Goal: Transaction & Acquisition: Download file/media

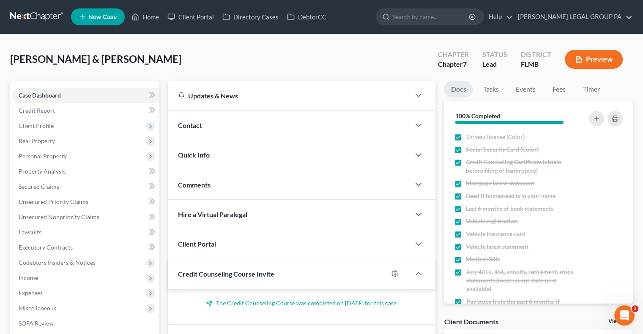
drag, startPoint x: 32, startPoint y: 27, endPoint x: 37, endPoint y: 15, distance: 13.7
click at [37, 15] on nav "Home New Case Client Portal Directory Cases DebtorCC WELLER LEGAL GROUP PA dgar…" at bounding box center [321, 17] width 643 height 34
click at [37, 15] on link at bounding box center [37, 16] width 54 height 15
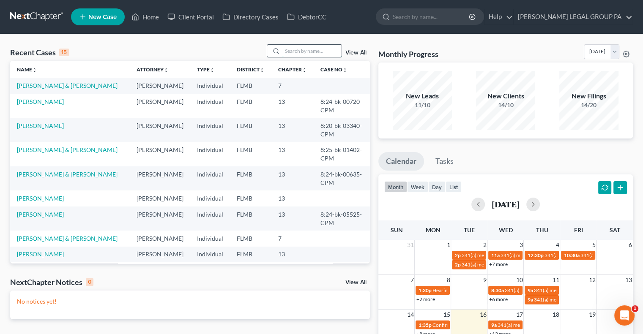
click at [308, 50] on input "search" at bounding box center [311, 51] width 59 height 12
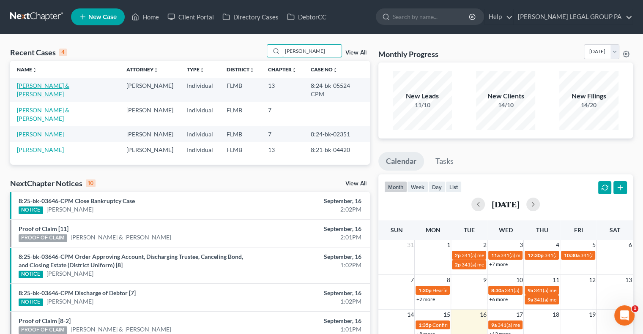
type input "moore"
click at [49, 87] on link "[PERSON_NAME] & [PERSON_NAME]" at bounding box center [43, 90] width 52 height 16
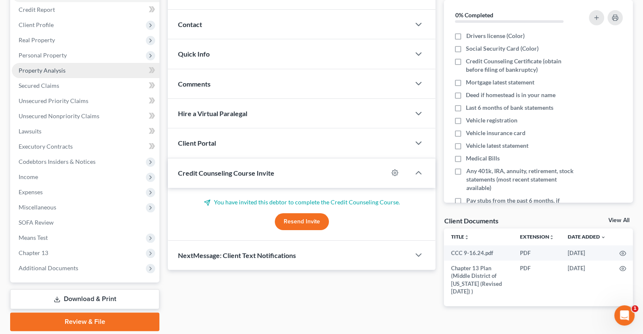
scroll to position [62, 0]
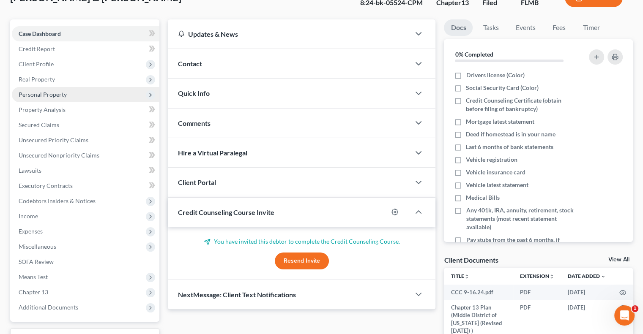
click at [55, 96] on span "Personal Property" at bounding box center [43, 94] width 48 height 7
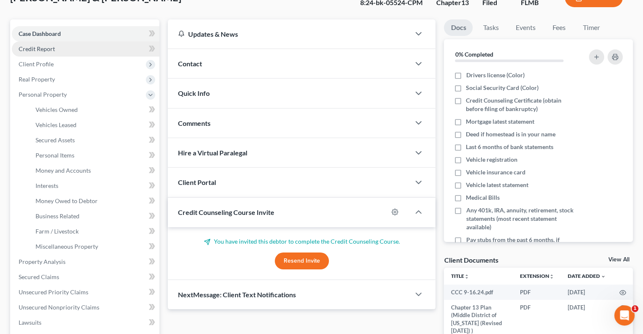
scroll to position [0, 0]
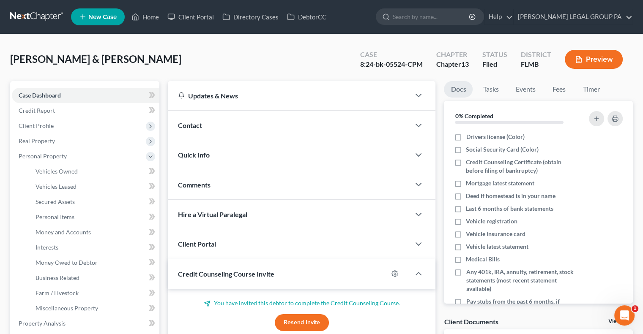
click at [45, 10] on link at bounding box center [37, 16] width 54 height 15
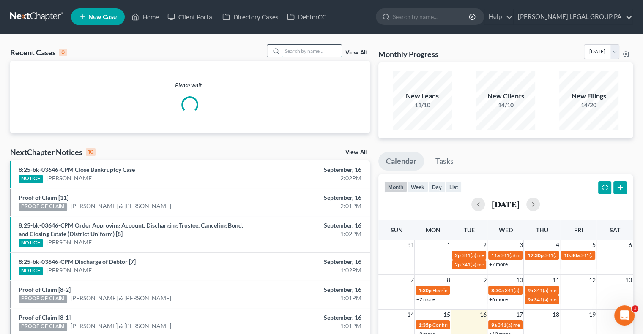
click at [295, 54] on input "search" at bounding box center [311, 51] width 59 height 12
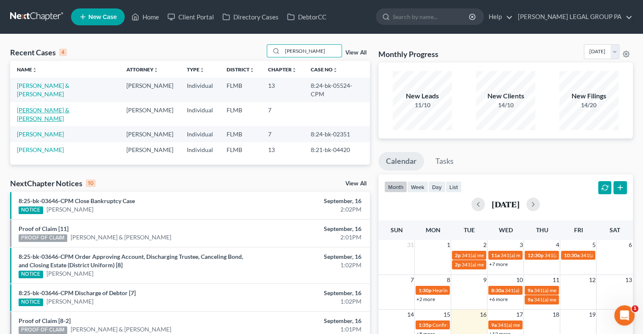
type input "moore"
click at [51, 107] on link "[PERSON_NAME] & [PERSON_NAME]" at bounding box center [43, 115] width 52 height 16
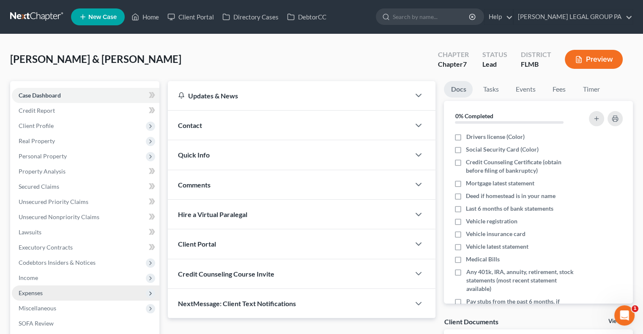
scroll to position [114, 0]
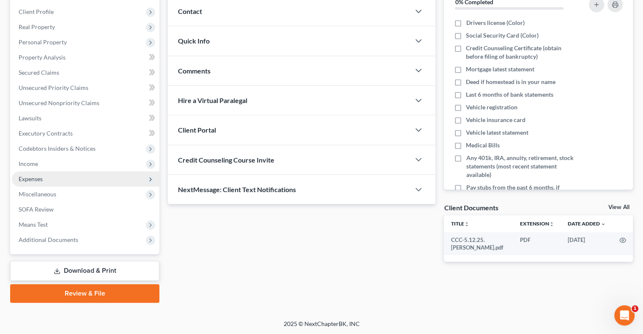
click at [39, 178] on span "Expenses" at bounding box center [31, 178] width 24 height 7
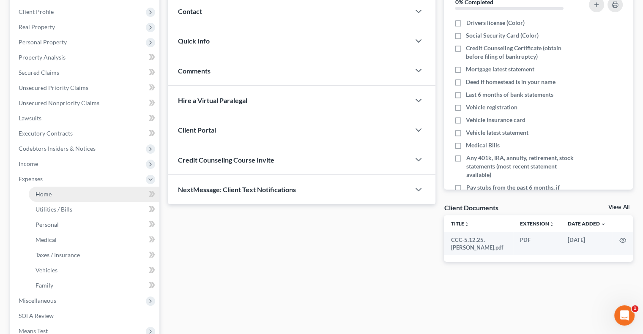
click at [41, 196] on span "Home" at bounding box center [44, 194] width 16 height 7
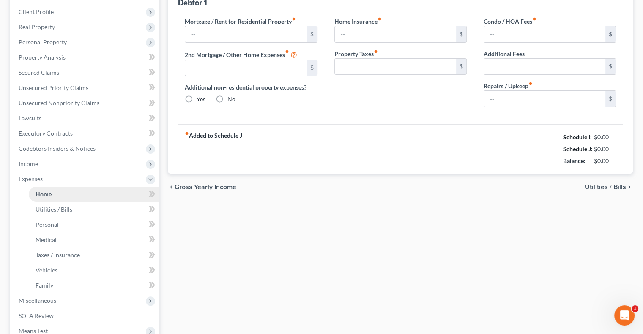
type input "2,639.91"
type input "700.00"
radio input "true"
type input "332.00"
type input "497.00"
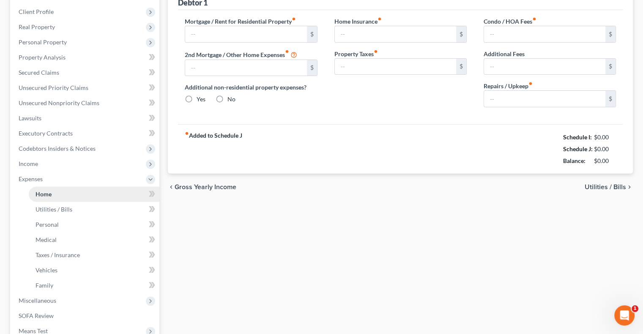
type input "0.00"
type input "100.00"
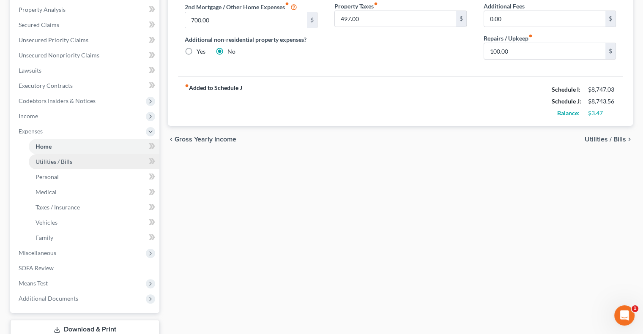
scroll to position [179, 0]
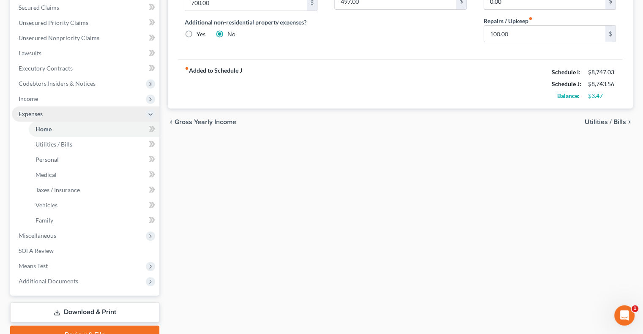
click at [38, 111] on span "Expenses" at bounding box center [31, 113] width 24 height 7
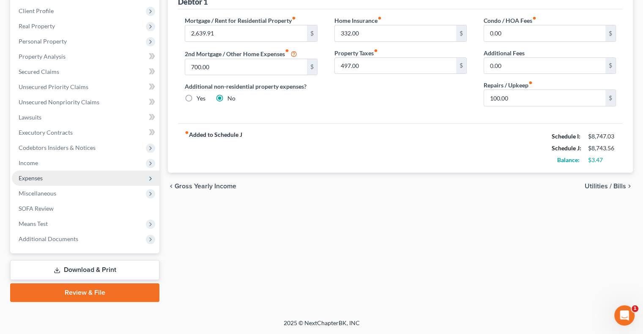
scroll to position [114, 0]
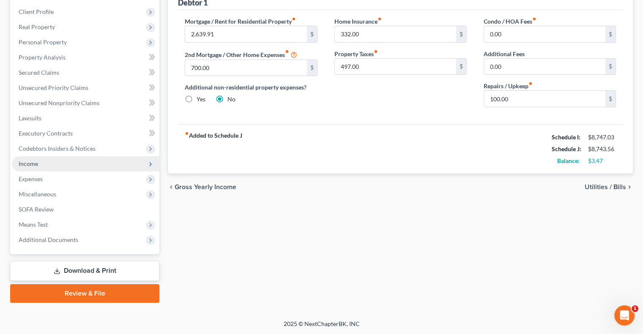
click at [36, 161] on span "Income" at bounding box center [28, 163] width 19 height 7
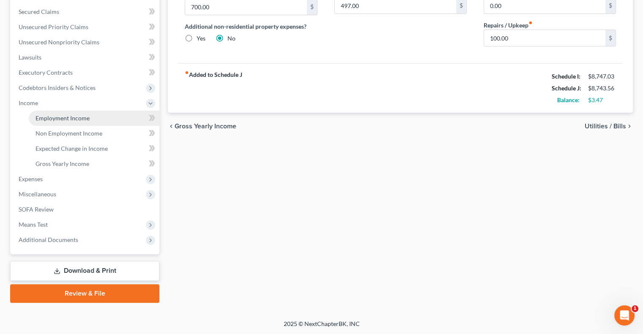
click at [57, 115] on span "Employment Income" at bounding box center [63, 118] width 54 height 7
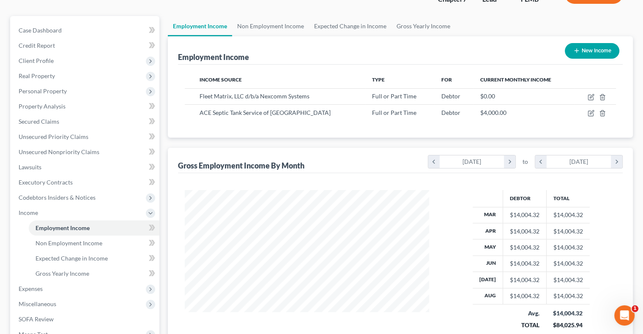
scroll to position [39, 0]
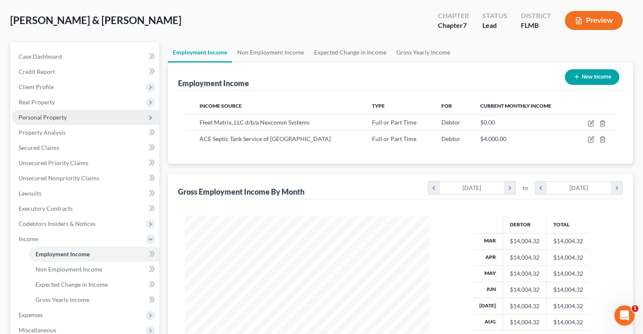
click at [47, 111] on span "Personal Property" at bounding box center [86, 117] width 148 height 15
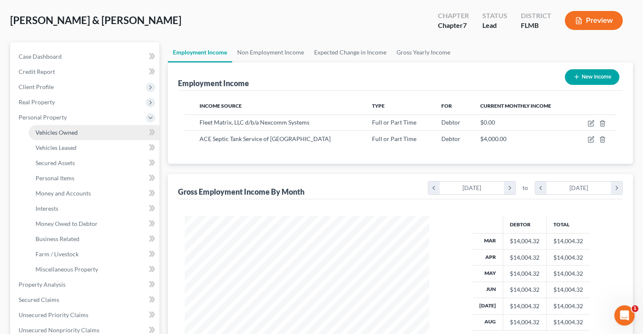
click at [68, 134] on span "Vehicles Owned" at bounding box center [57, 132] width 42 height 7
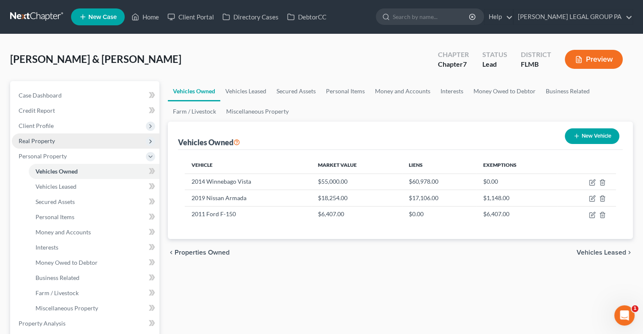
click at [42, 143] on span "Real Property" at bounding box center [37, 140] width 36 height 7
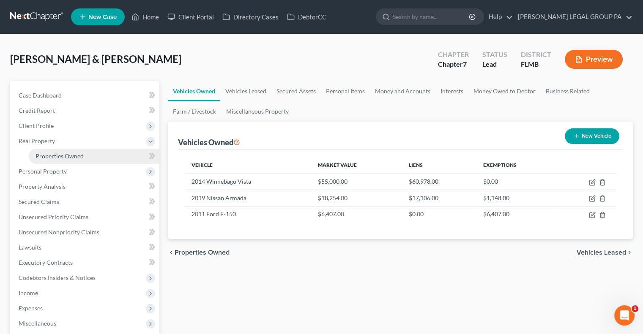
click at [52, 153] on span "Properties Owned" at bounding box center [60, 156] width 48 height 7
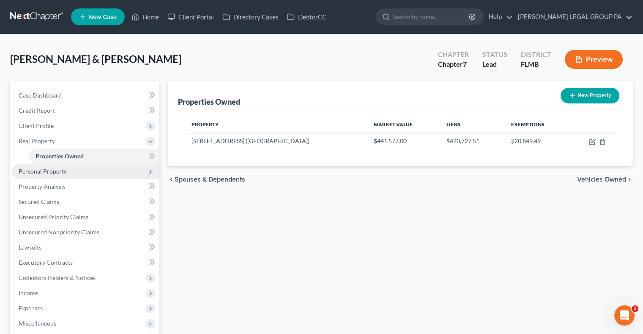
click at [53, 173] on span "Personal Property" at bounding box center [43, 171] width 48 height 7
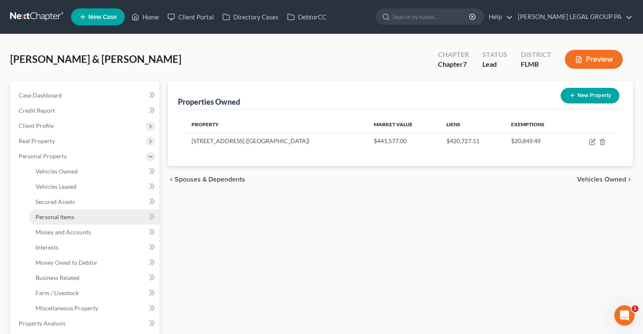
click at [65, 213] on link "Personal Items" at bounding box center [94, 217] width 131 height 15
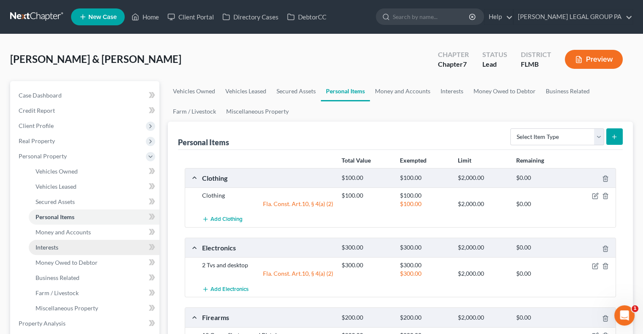
click at [80, 243] on link "Interests" at bounding box center [94, 247] width 131 height 15
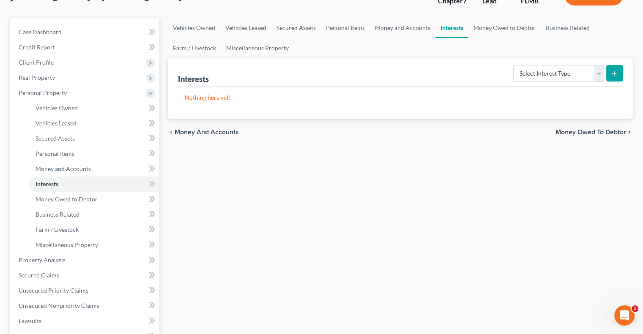
scroll to position [93, 0]
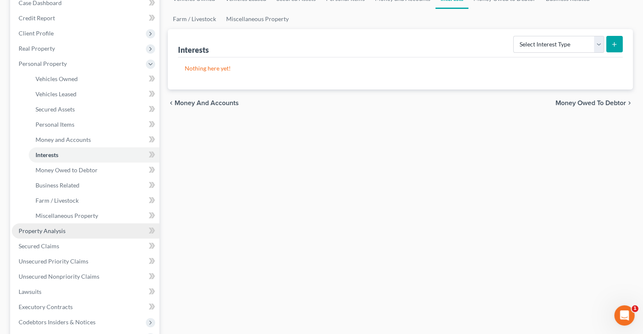
click at [42, 226] on link "Property Analysis" at bounding box center [86, 231] width 148 height 15
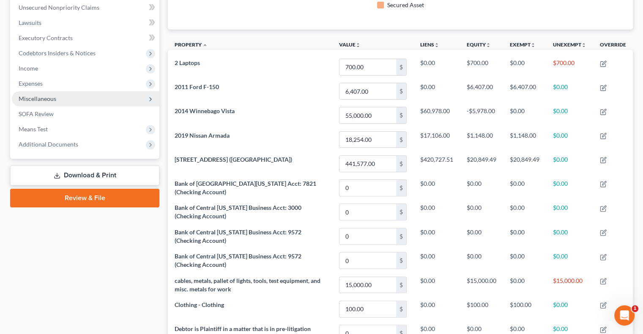
click at [66, 98] on span "Miscellaneous" at bounding box center [86, 98] width 148 height 15
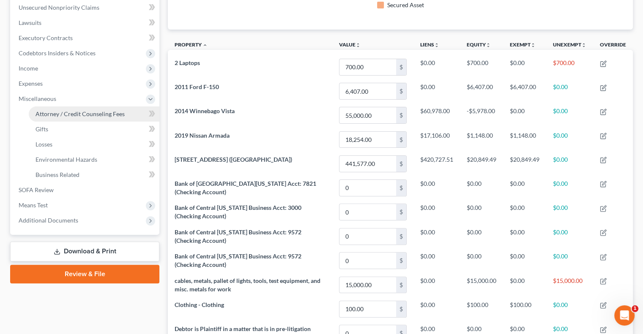
click at [78, 111] on span "Attorney / Credit Counseling Fees" at bounding box center [80, 113] width 89 height 7
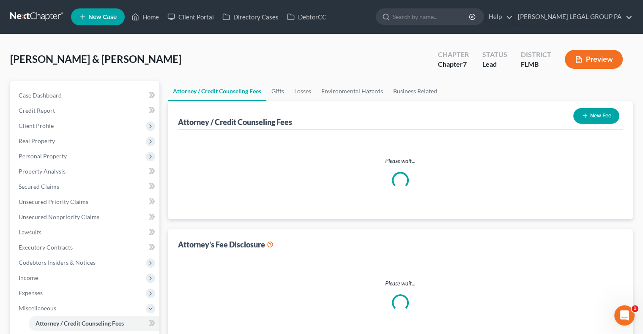
select select "0"
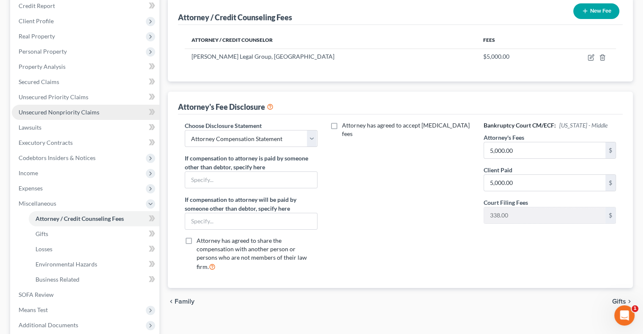
scroll to position [123, 0]
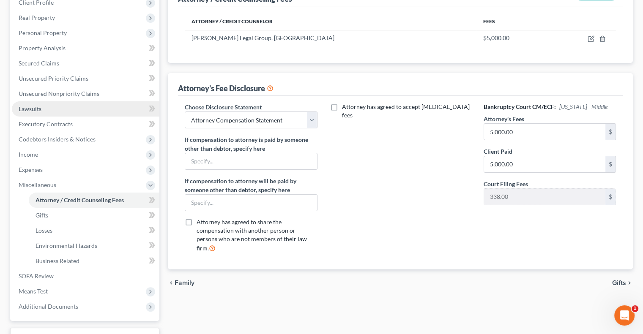
click at [40, 110] on span "Lawsuits" at bounding box center [30, 108] width 23 height 7
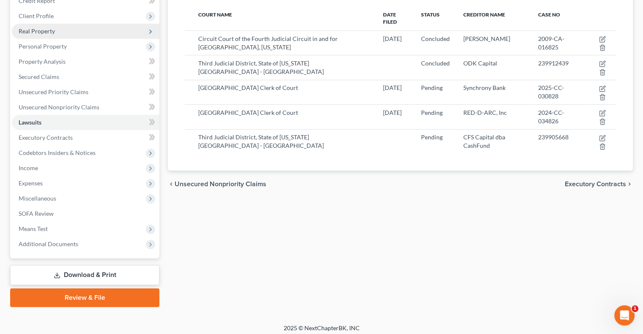
scroll to position [110, 0]
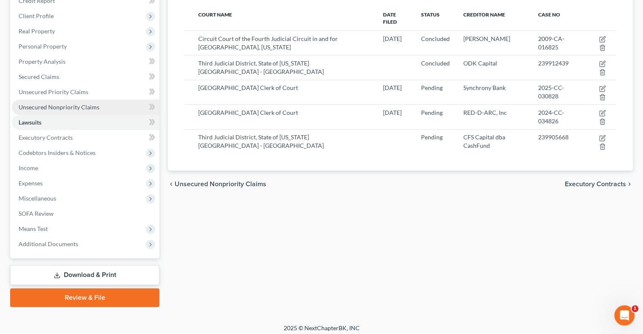
click at [60, 109] on span "Unsecured Nonpriority Claims" at bounding box center [59, 107] width 81 height 7
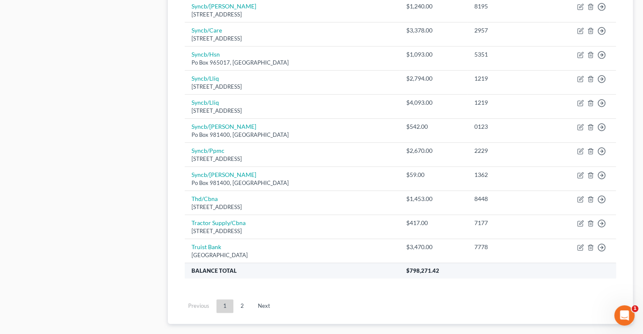
scroll to position [593, 0]
click at [241, 305] on link "2" at bounding box center [242, 306] width 17 height 14
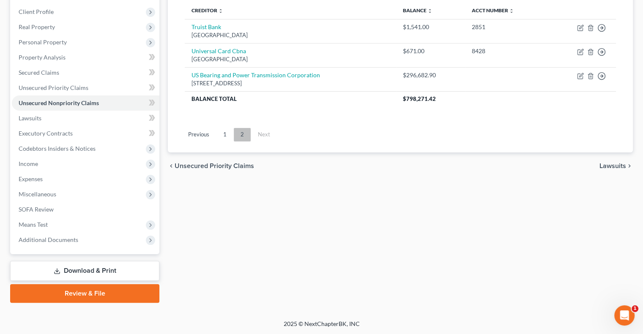
scroll to position [0, 0]
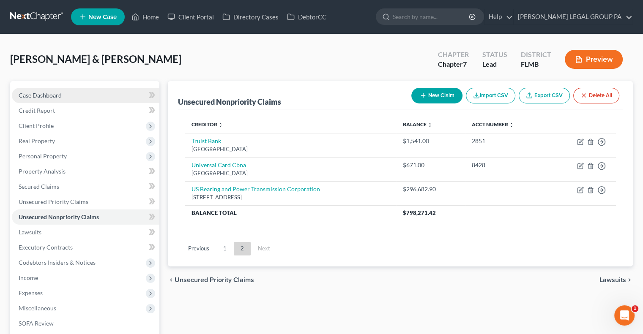
click at [41, 92] on span "Case Dashboard" at bounding box center [40, 95] width 43 height 7
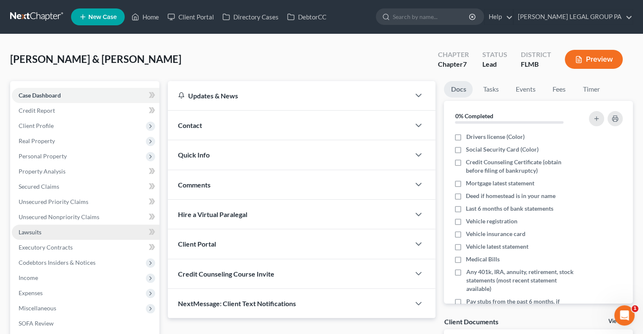
click at [48, 236] on link "Lawsuits" at bounding box center [86, 232] width 148 height 15
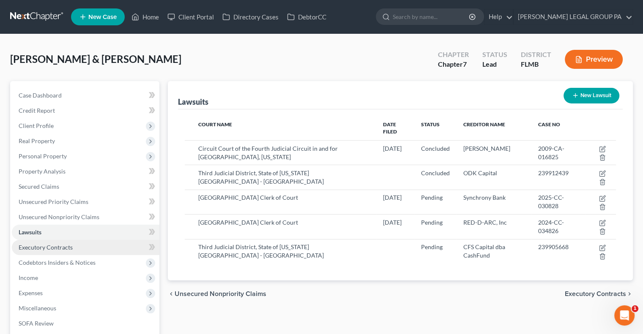
click at [55, 249] on span "Executory Contracts" at bounding box center [46, 247] width 54 height 7
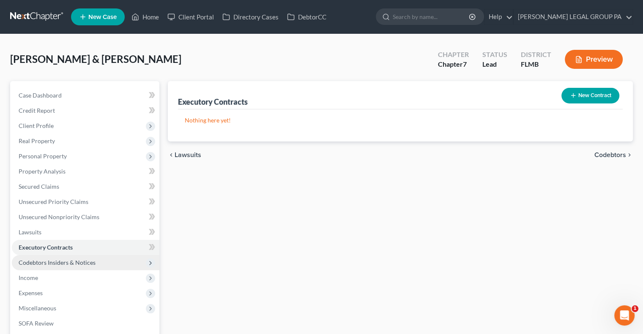
click at [66, 265] on span "Codebtors Insiders & Notices" at bounding box center [57, 262] width 77 height 7
click at [39, 21] on link at bounding box center [37, 16] width 54 height 15
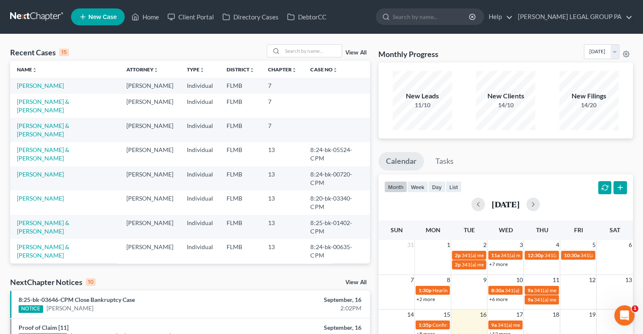
click at [46, 16] on link at bounding box center [37, 16] width 54 height 15
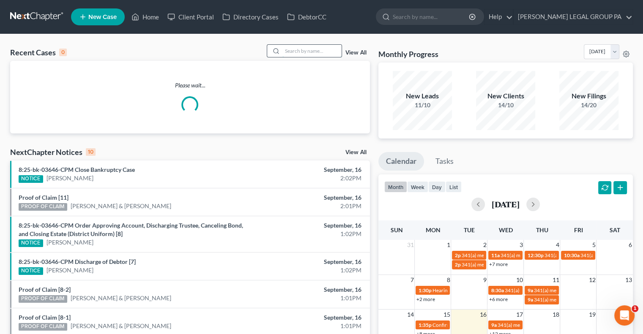
click at [309, 53] on input "search" at bounding box center [311, 51] width 59 height 12
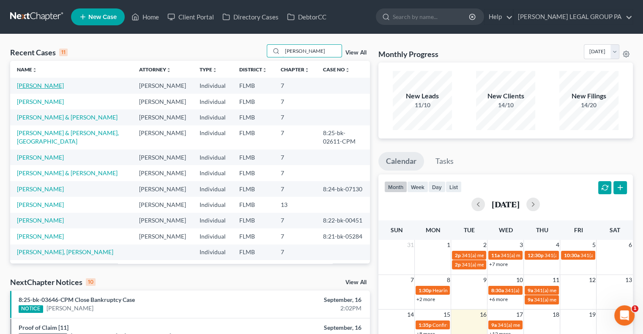
type input "[PERSON_NAME]"
click at [44, 85] on link "[PERSON_NAME]" at bounding box center [40, 85] width 47 height 7
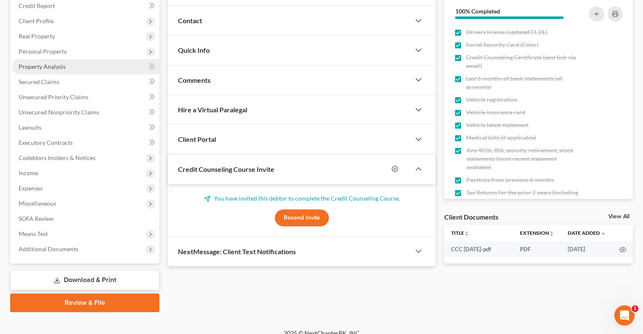
scroll to position [107, 0]
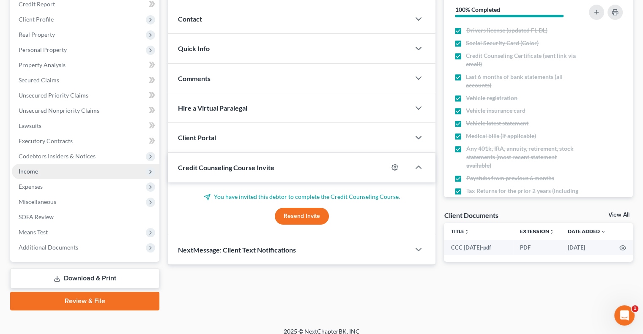
click at [60, 167] on span "Income" at bounding box center [86, 171] width 148 height 15
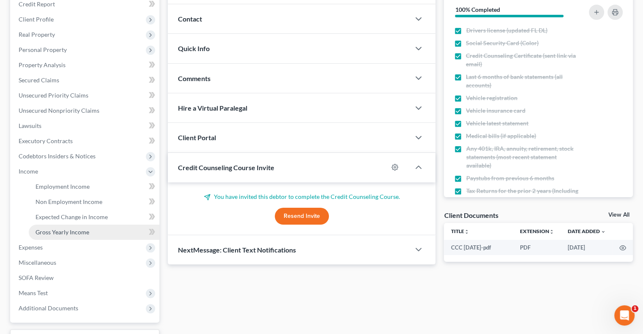
click at [98, 229] on link "Gross Yearly Income" at bounding box center [94, 232] width 131 height 15
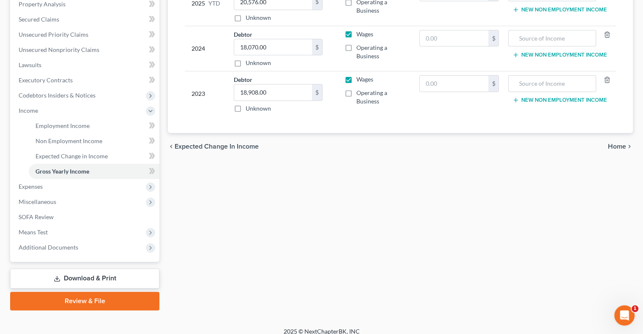
scroll to position [175, 0]
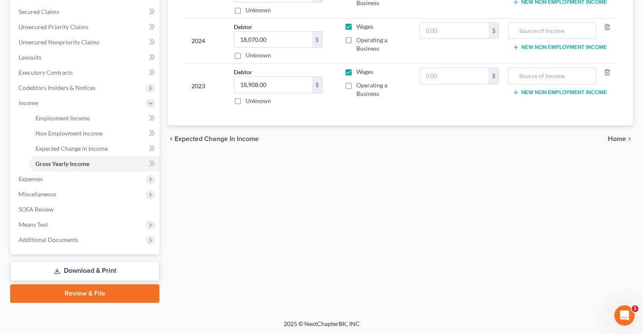
click at [83, 270] on link "Download & Print" at bounding box center [84, 271] width 149 height 20
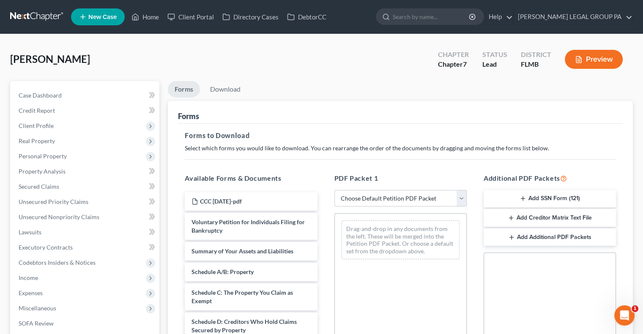
click at [385, 198] on select "Choose Default Petition PDF Packet Complete Bankruptcy Petition (all forms and …" at bounding box center [400, 198] width 132 height 17
select select "0"
click at [334, 190] on select "Choose Default Petition PDF Packet Complete Bankruptcy Petition (all forms and …" at bounding box center [400, 198] width 132 height 17
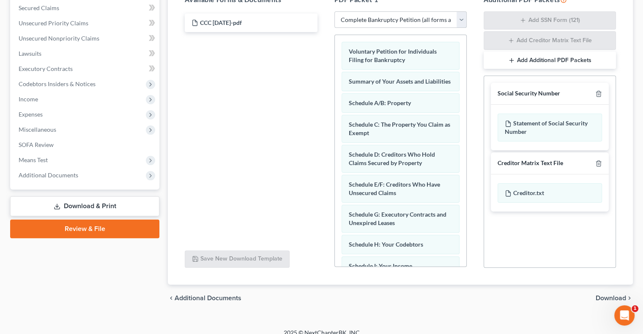
scroll to position [180, 0]
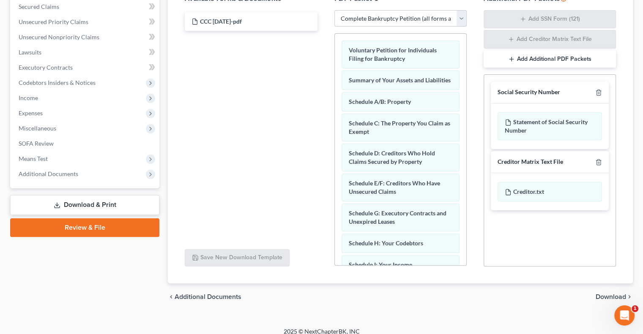
click at [610, 296] on span "Download" at bounding box center [611, 297] width 30 height 7
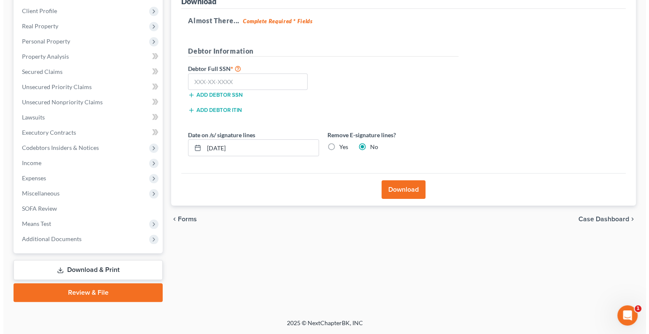
scroll to position [114, 0]
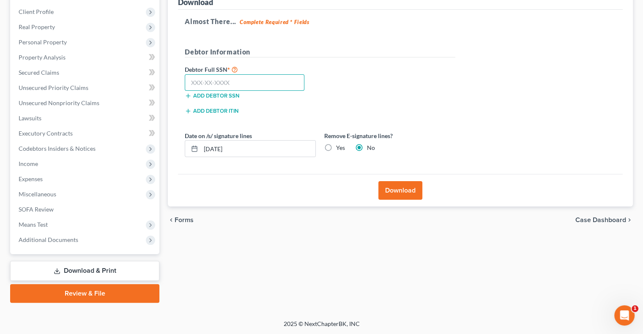
click at [251, 81] on input "text" at bounding box center [245, 82] width 120 height 17
type input "391-21-9787"
click at [402, 188] on button "Download" at bounding box center [400, 190] width 44 height 19
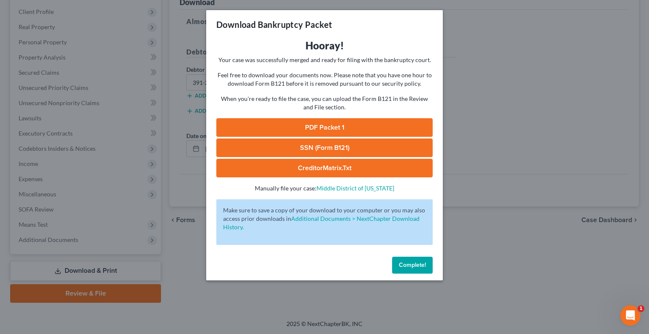
click at [323, 147] on link "SSN (Form B121)" at bounding box center [324, 148] width 216 height 19
click at [314, 149] on link "SSN (Form B121)" at bounding box center [324, 148] width 216 height 19
click at [288, 129] on link "PDF Packet 1" at bounding box center [324, 127] width 216 height 19
